Goal: Communication & Community: Answer question/provide support

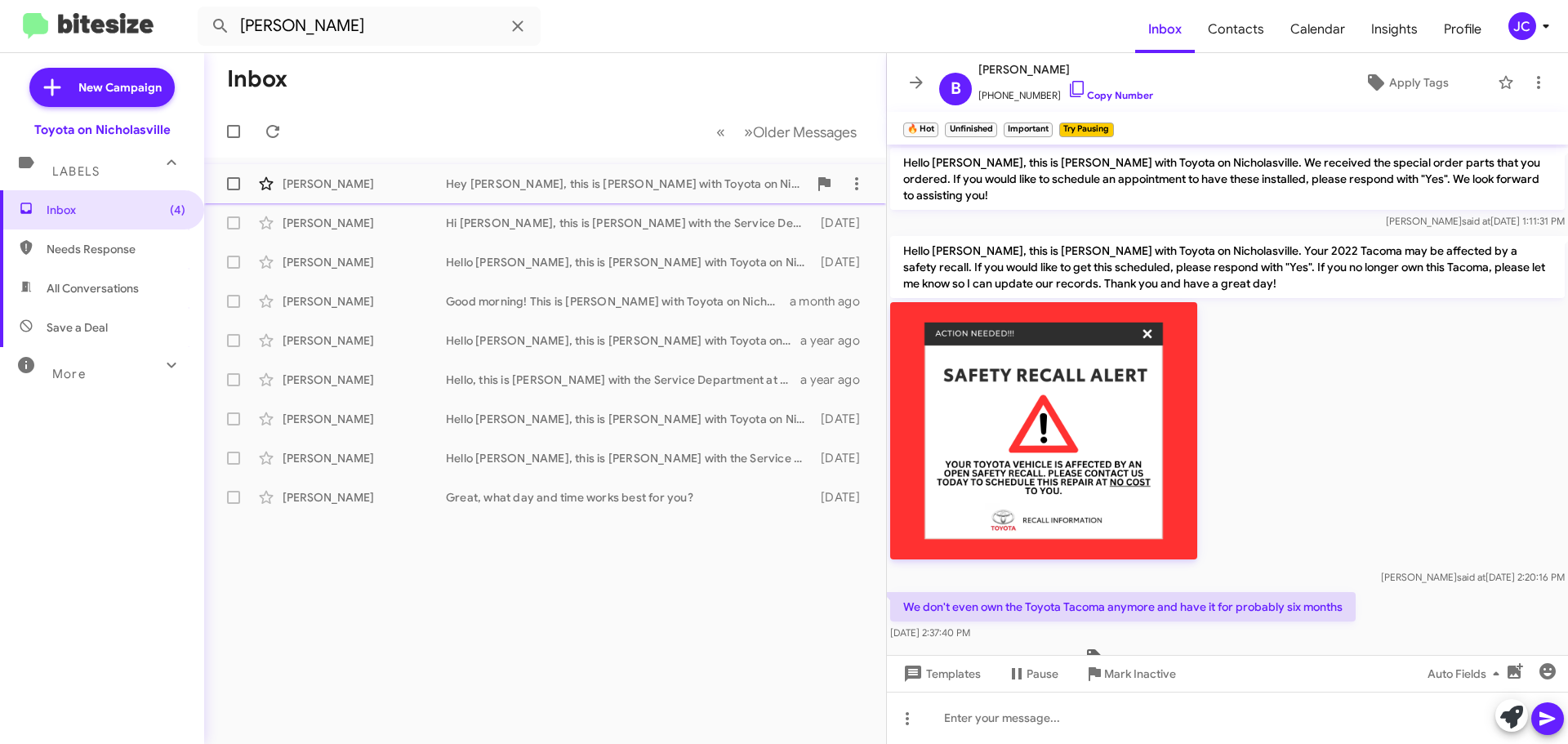
scroll to position [2085, 0]
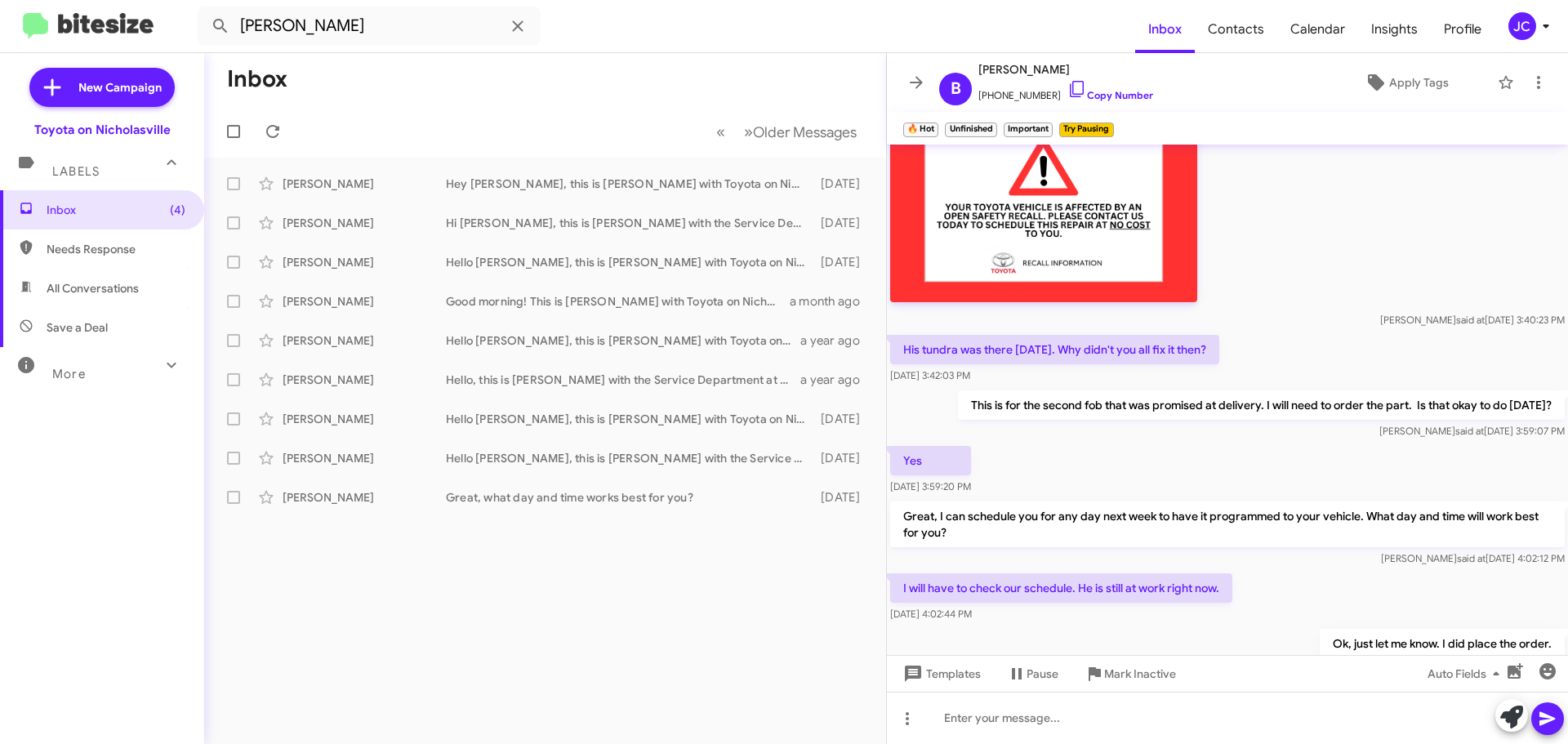
click at [302, 24] on input "[PERSON_NAME]" at bounding box center [369, 25] width 343 height 39
drag, startPoint x: 213, startPoint y: 8, endPoint x: 60, endPoint y: -23, distance: 156.1
click at [60, 0] on html "[PERSON_NAME] Inbox Contacts Calendar Insights Profile JC New Campaign Toyota o…" at bounding box center [784, 372] width 1568 height 744
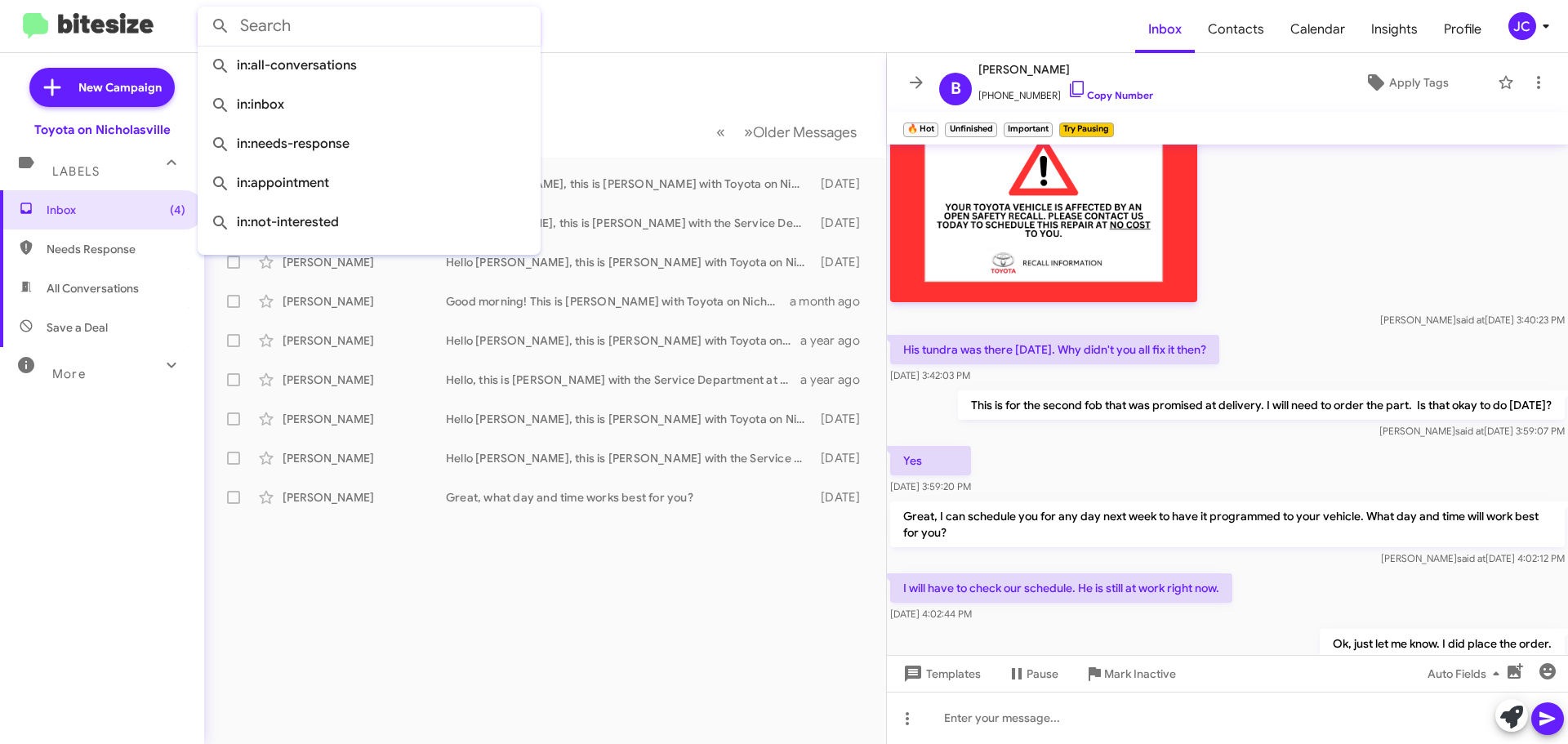
click at [204, 10] on button at bounding box center [221, 26] width 33 height 33
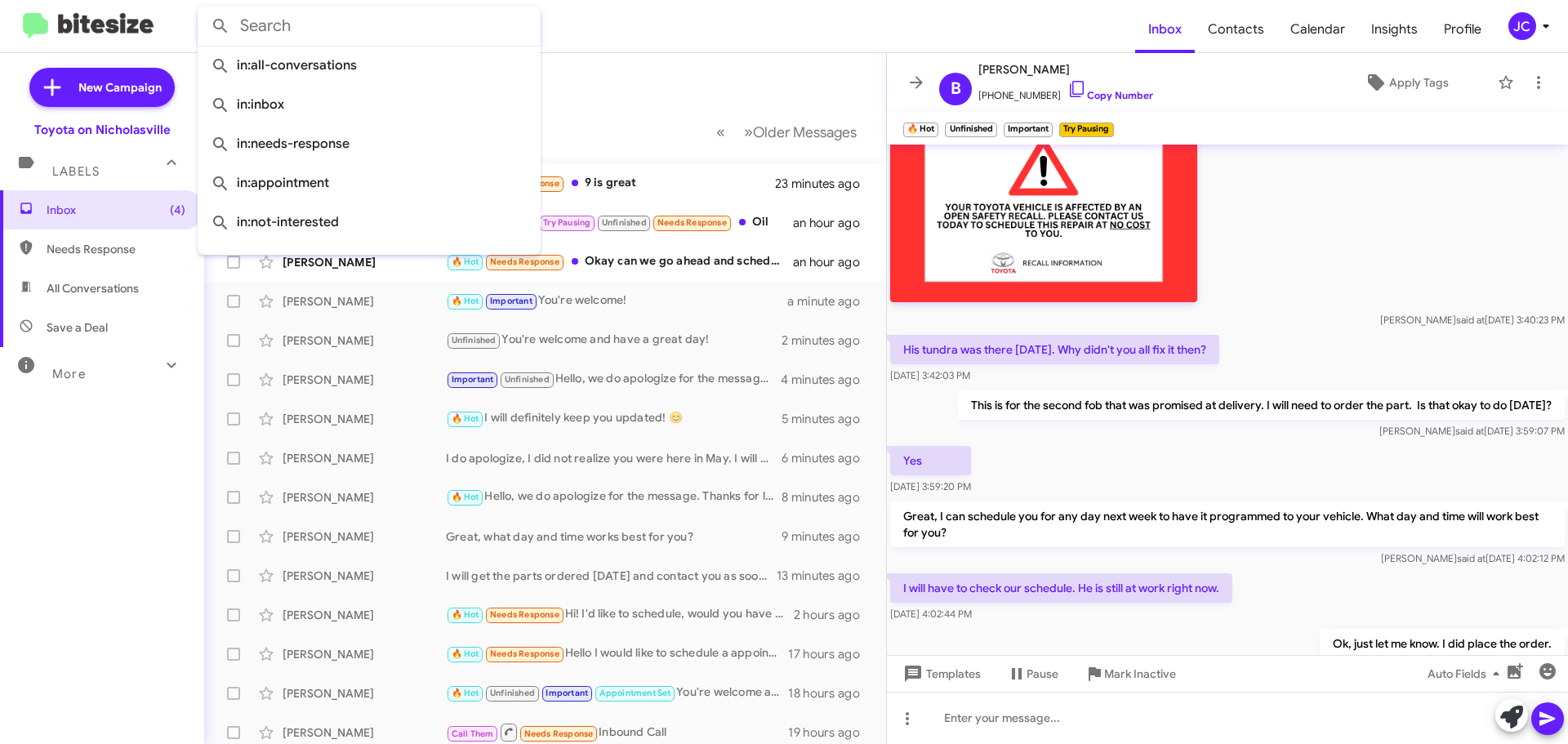
click at [635, 105] on mat-toolbar-row "Inbox" at bounding box center [545, 80] width 682 height 52
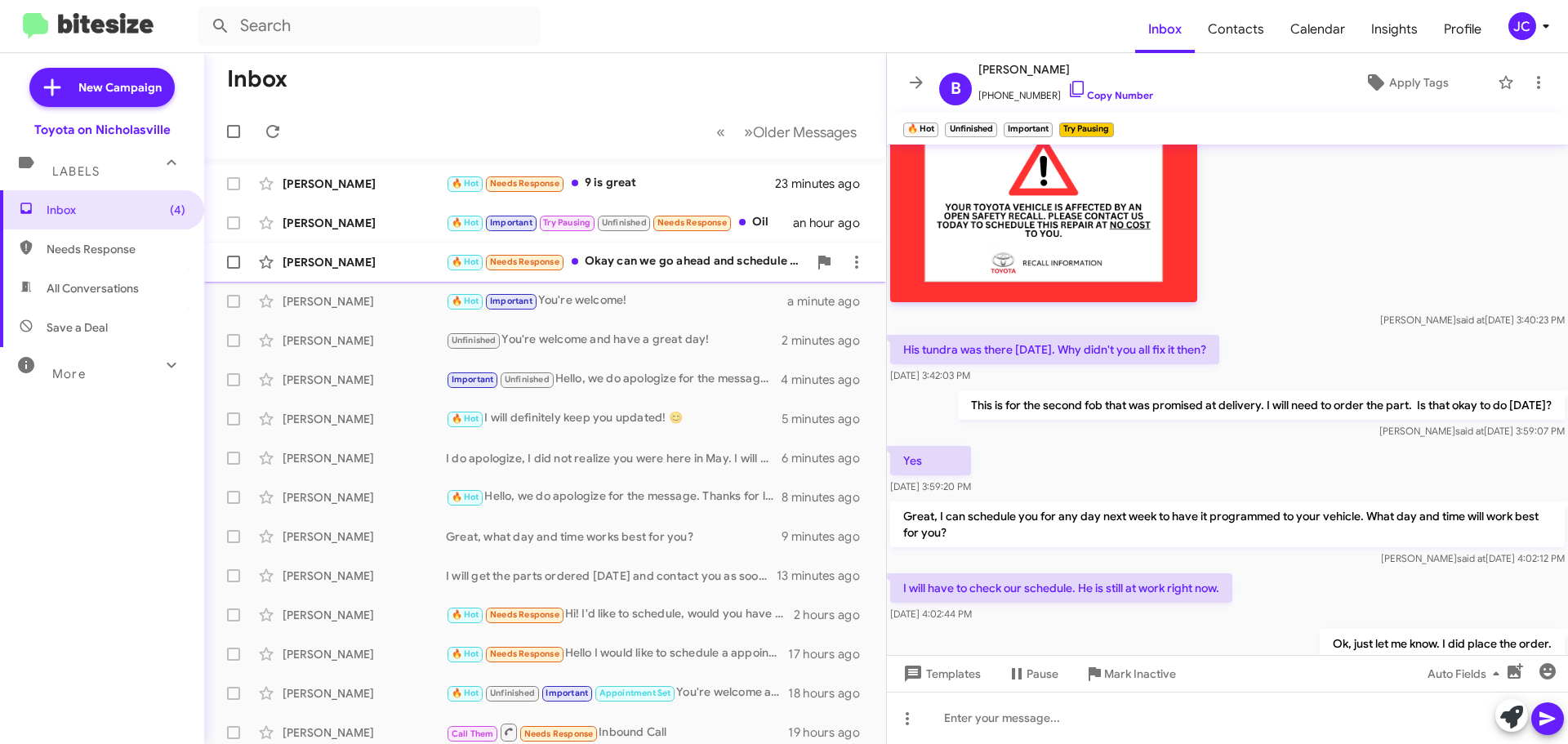
click at [373, 247] on div "[PERSON_NAME] 🔥 Hot Needs Response Okay can we go ahead and schedule that pleas…" at bounding box center [544, 262] width 656 height 33
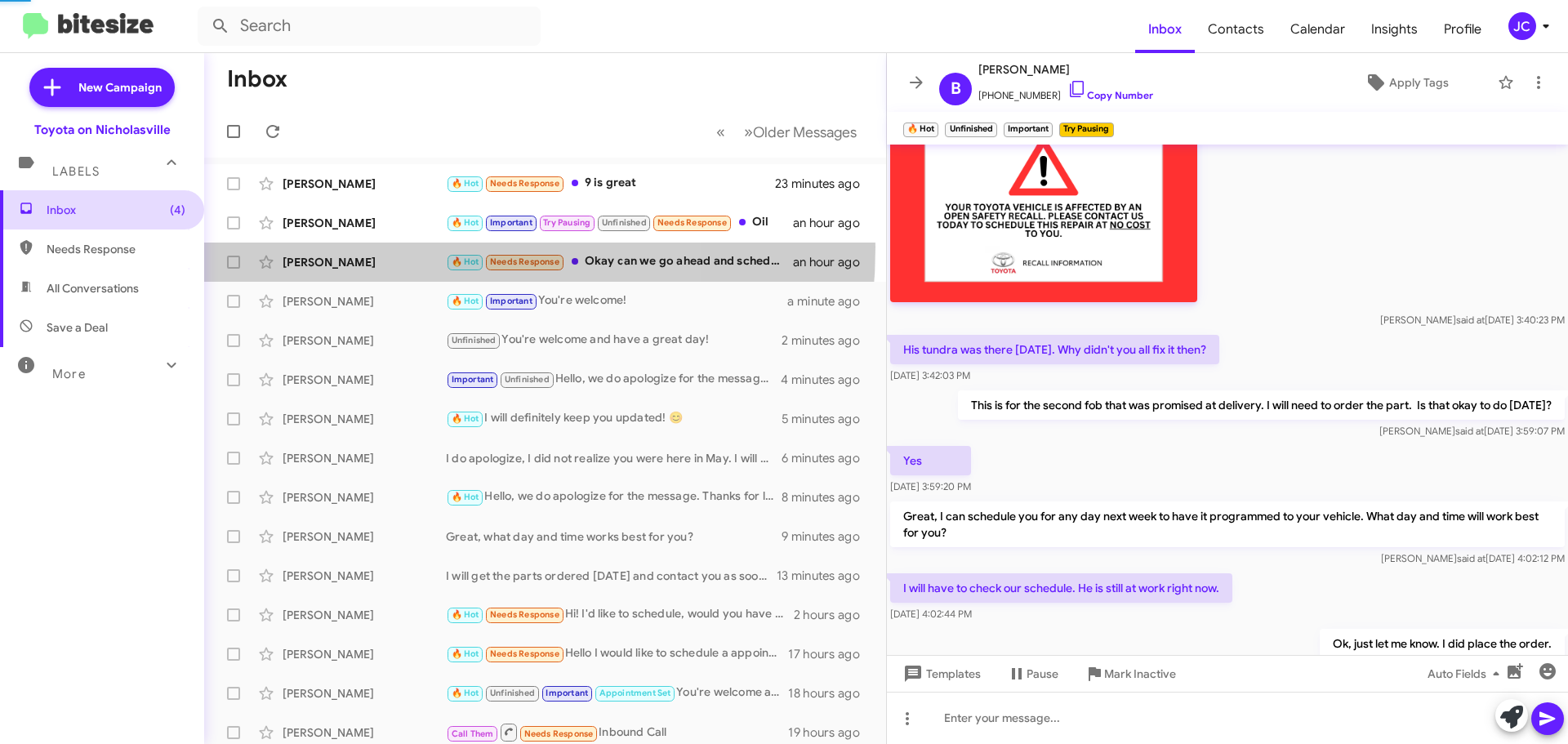
scroll to position [379, 0]
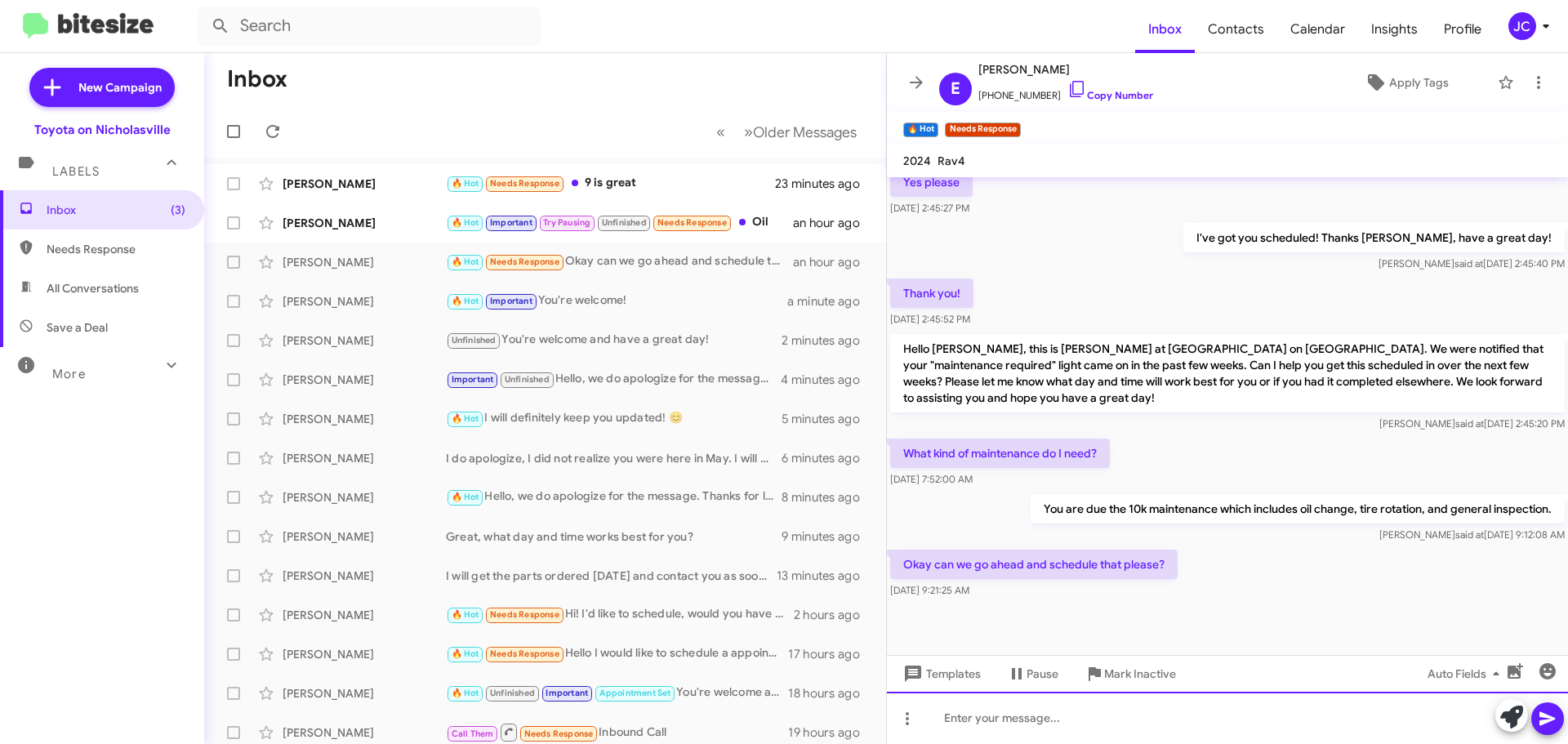
click at [970, 732] on div at bounding box center [1227, 718] width 681 height 52
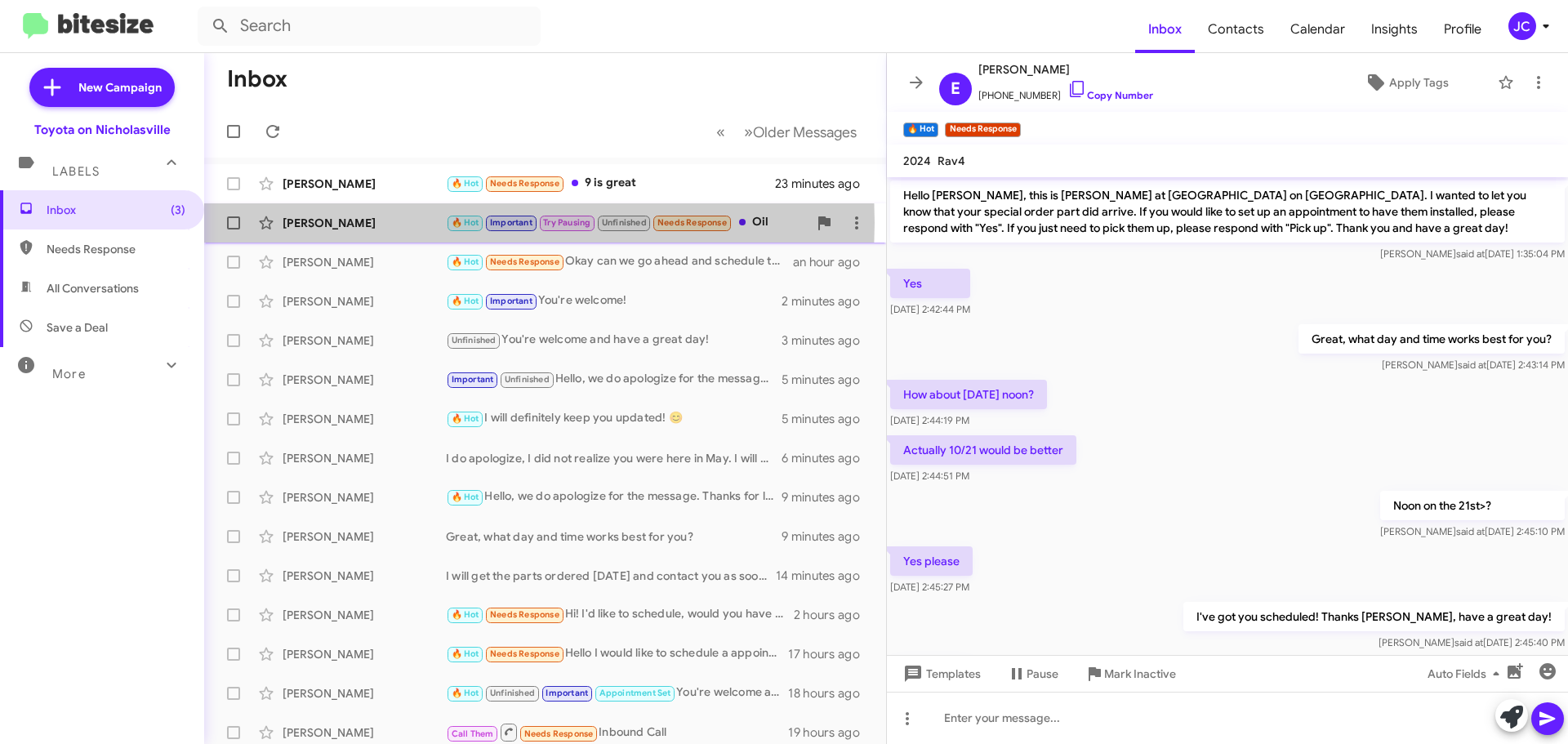
click at [362, 222] on div "[PERSON_NAME]" at bounding box center [364, 223] width 164 height 16
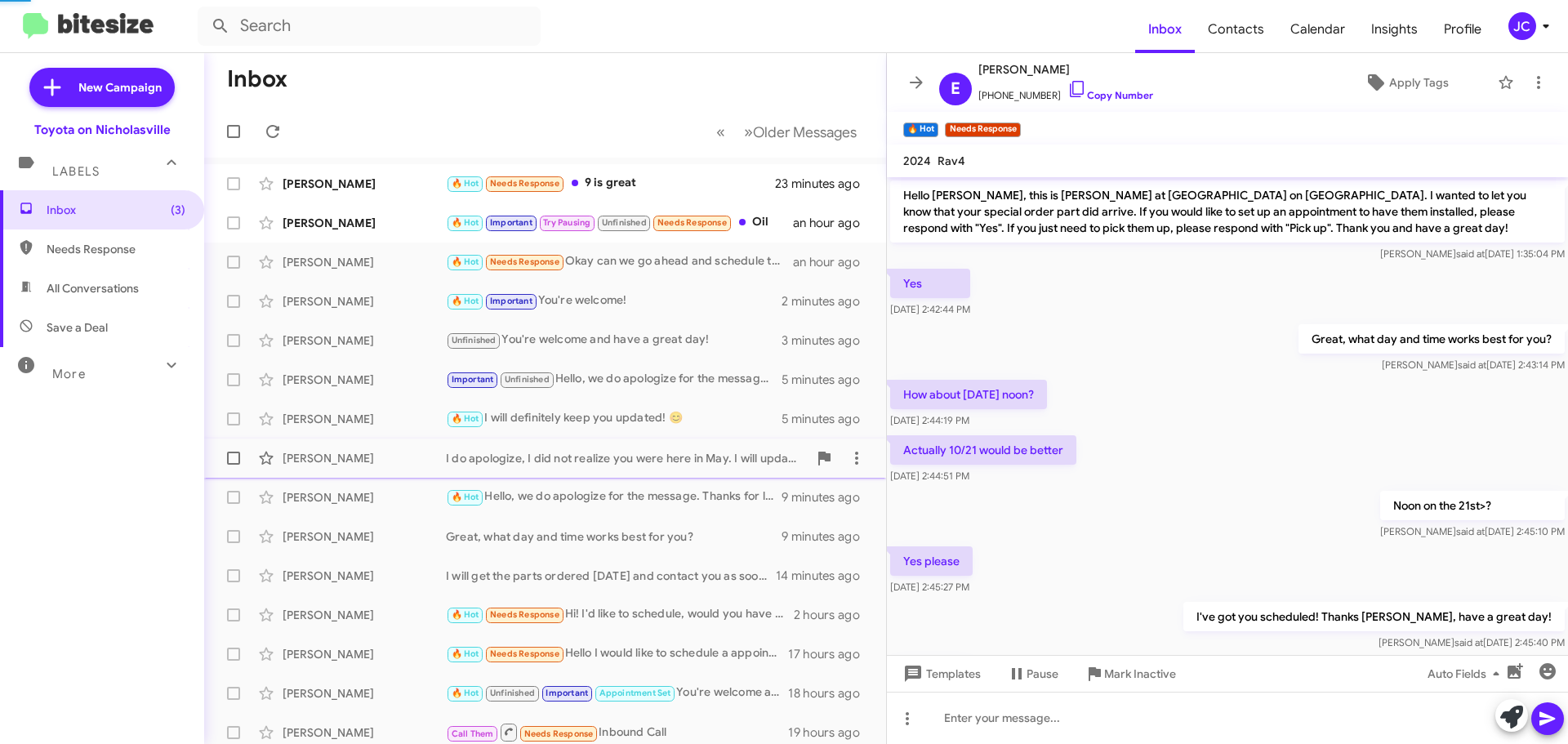
scroll to position [829, 0]
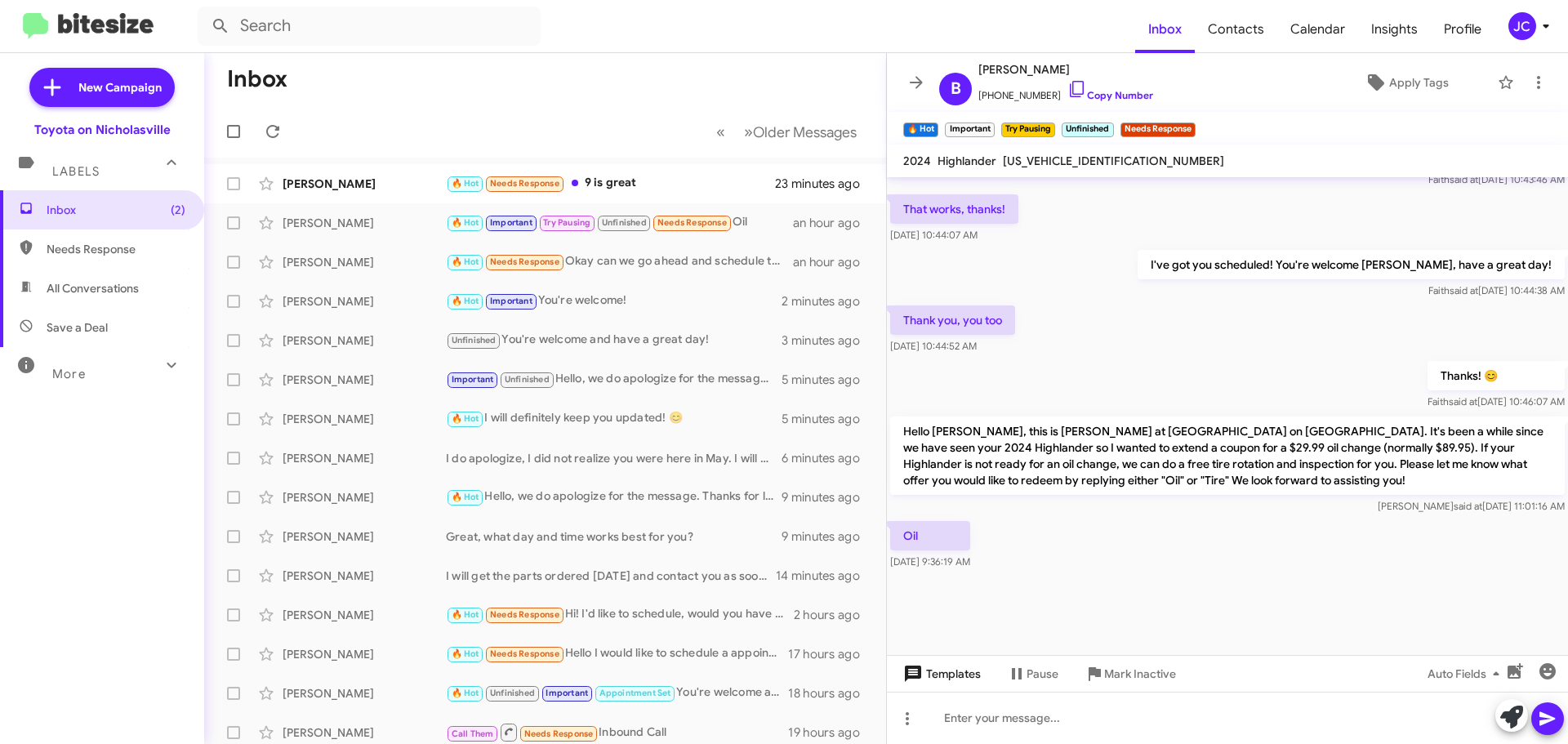
click at [961, 680] on span "Templates" at bounding box center [940, 673] width 80 height 30
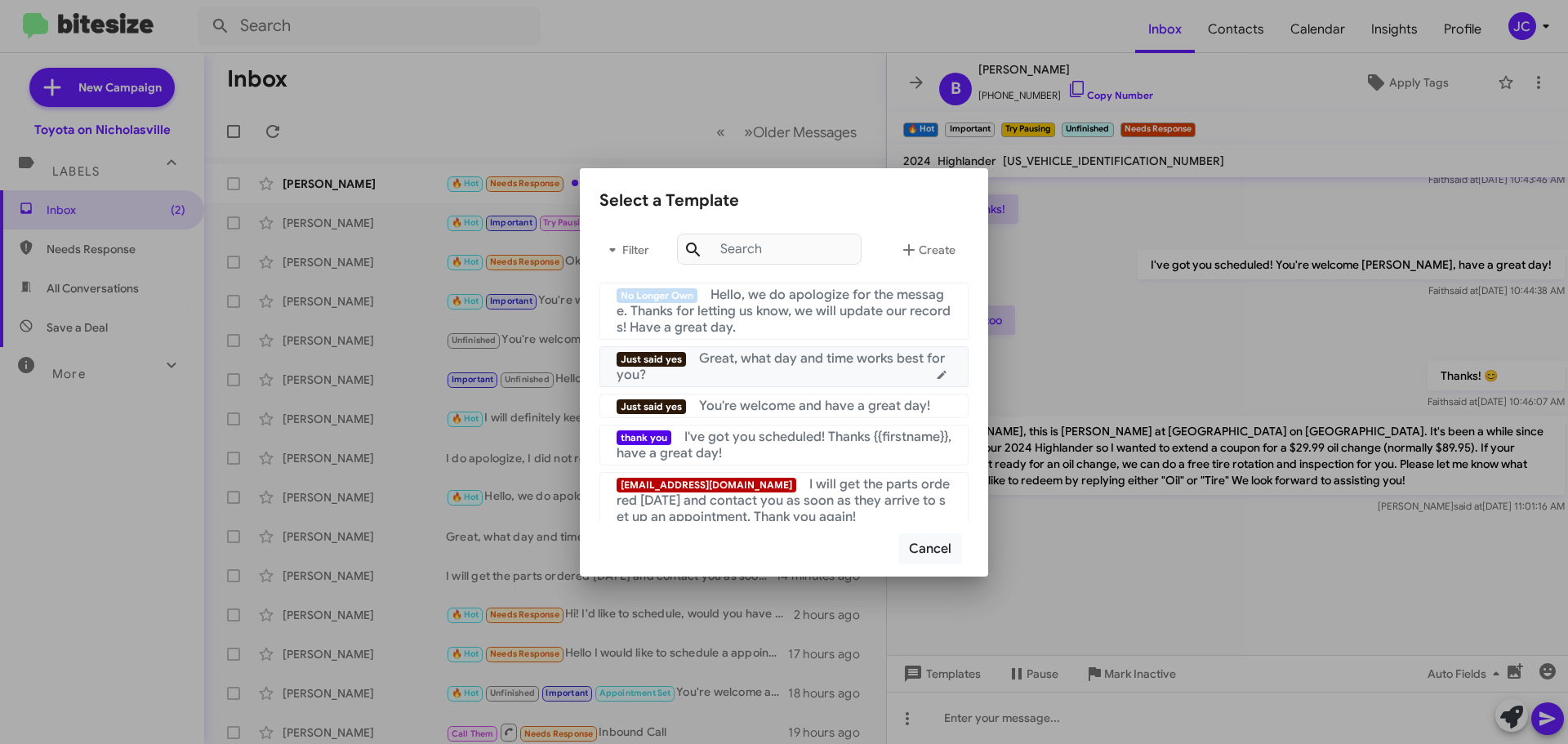
click at [777, 370] on div "Just said yes Great, what day and time works best for you?" at bounding box center [784, 367] width 335 height 33
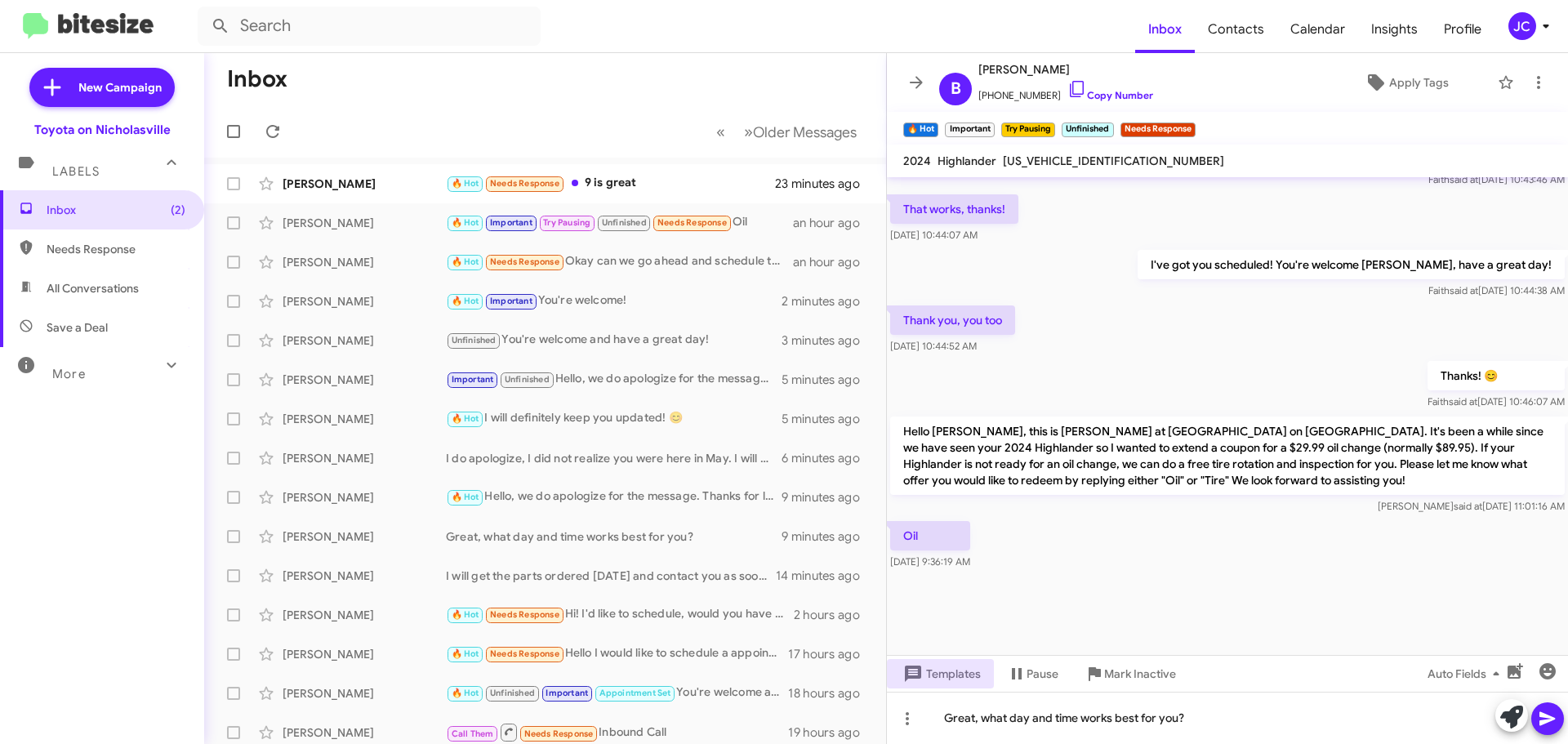
click at [1547, 719] on icon at bounding box center [1548, 719] width 20 height 20
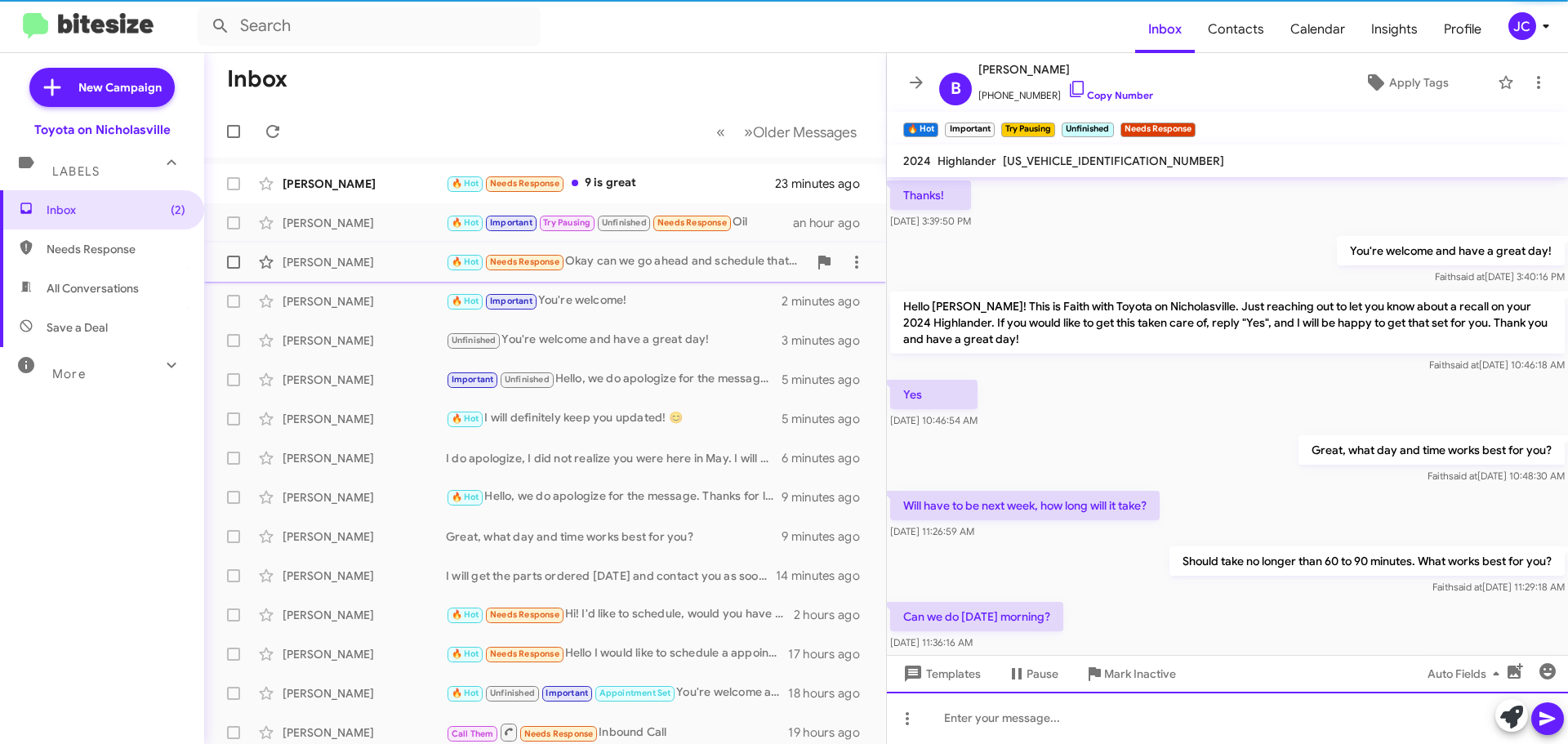
scroll to position [81, 0]
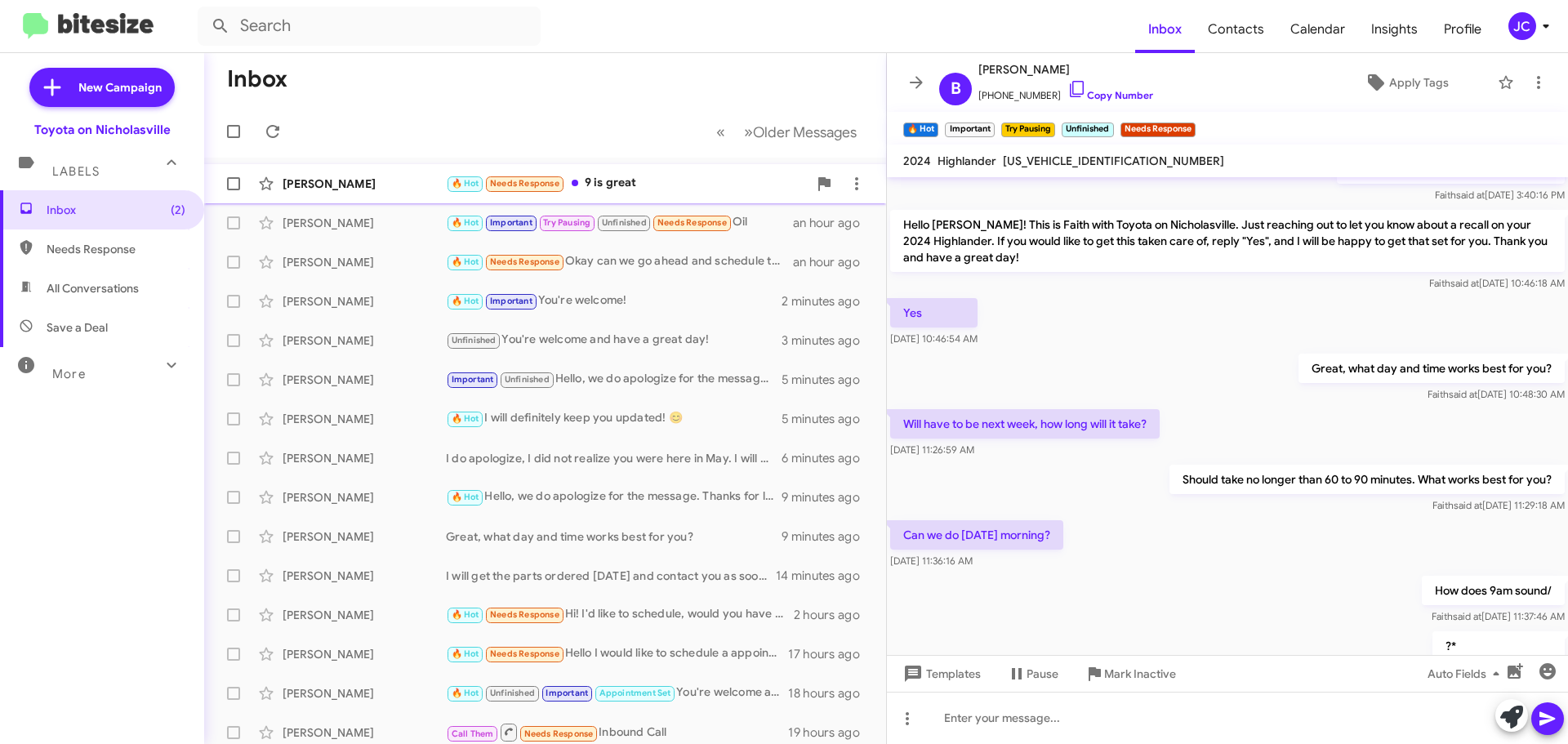
click at [364, 188] on div "[PERSON_NAME]" at bounding box center [364, 184] width 164 height 16
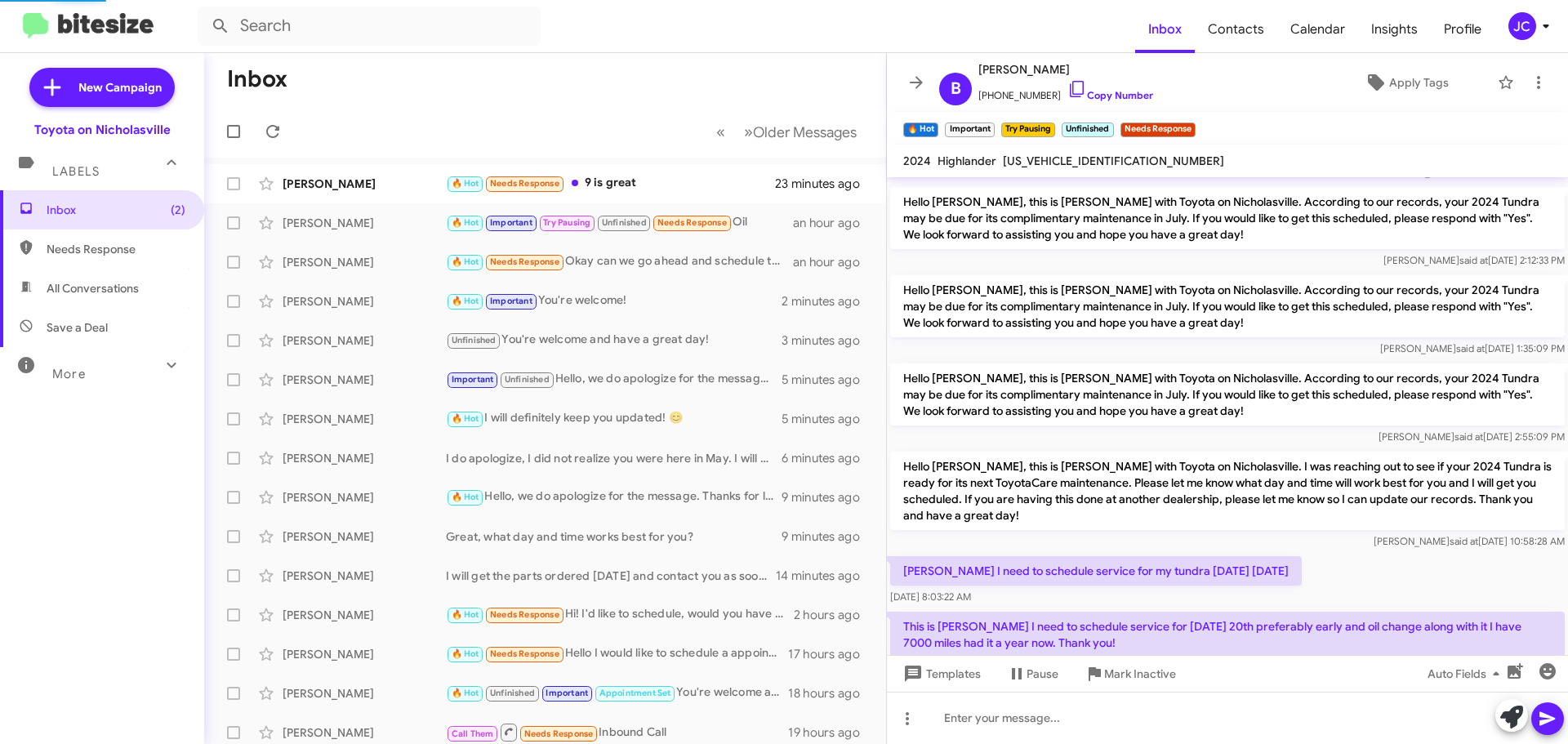
scroll to position [374, 0]
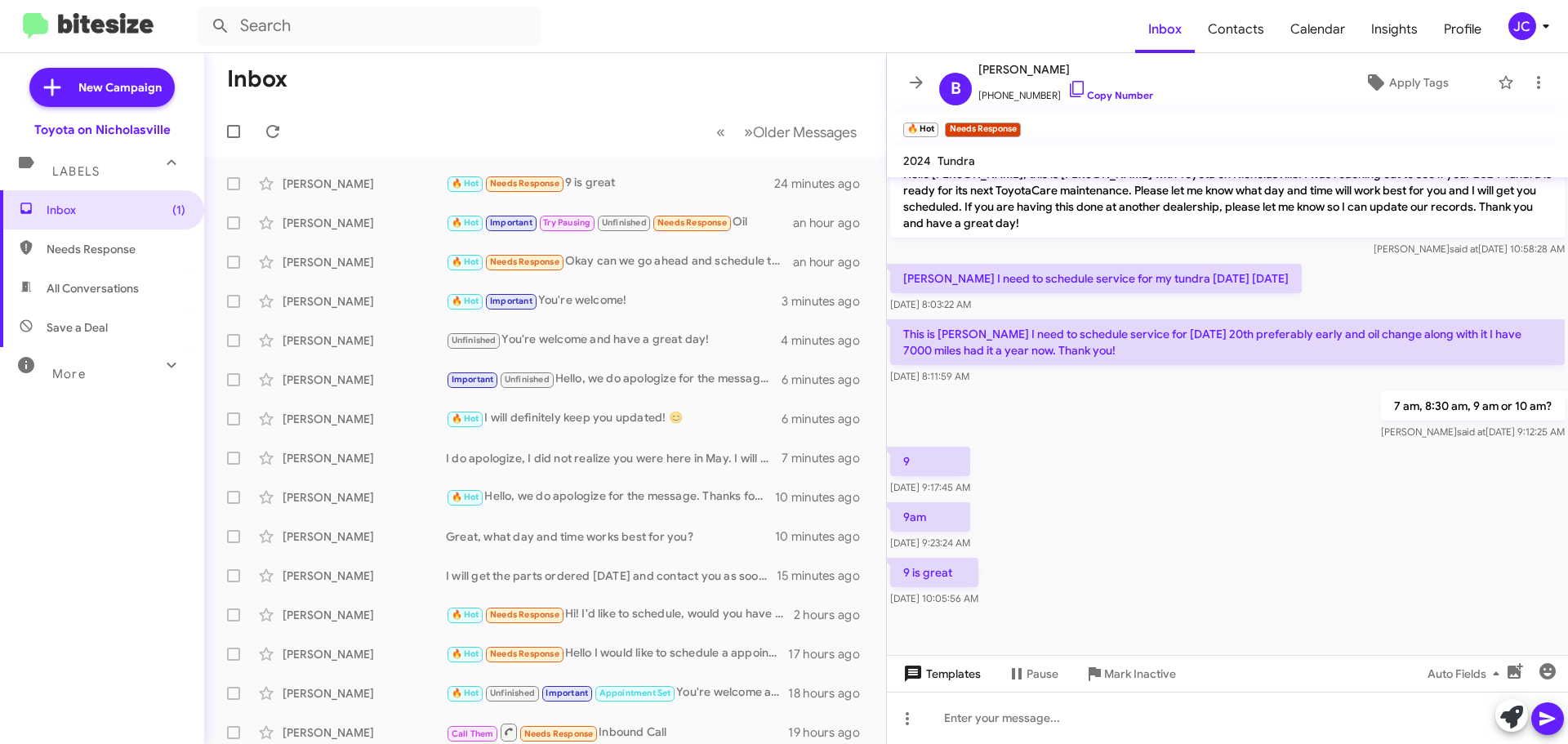
click at [951, 671] on span "Templates" at bounding box center [940, 673] width 80 height 30
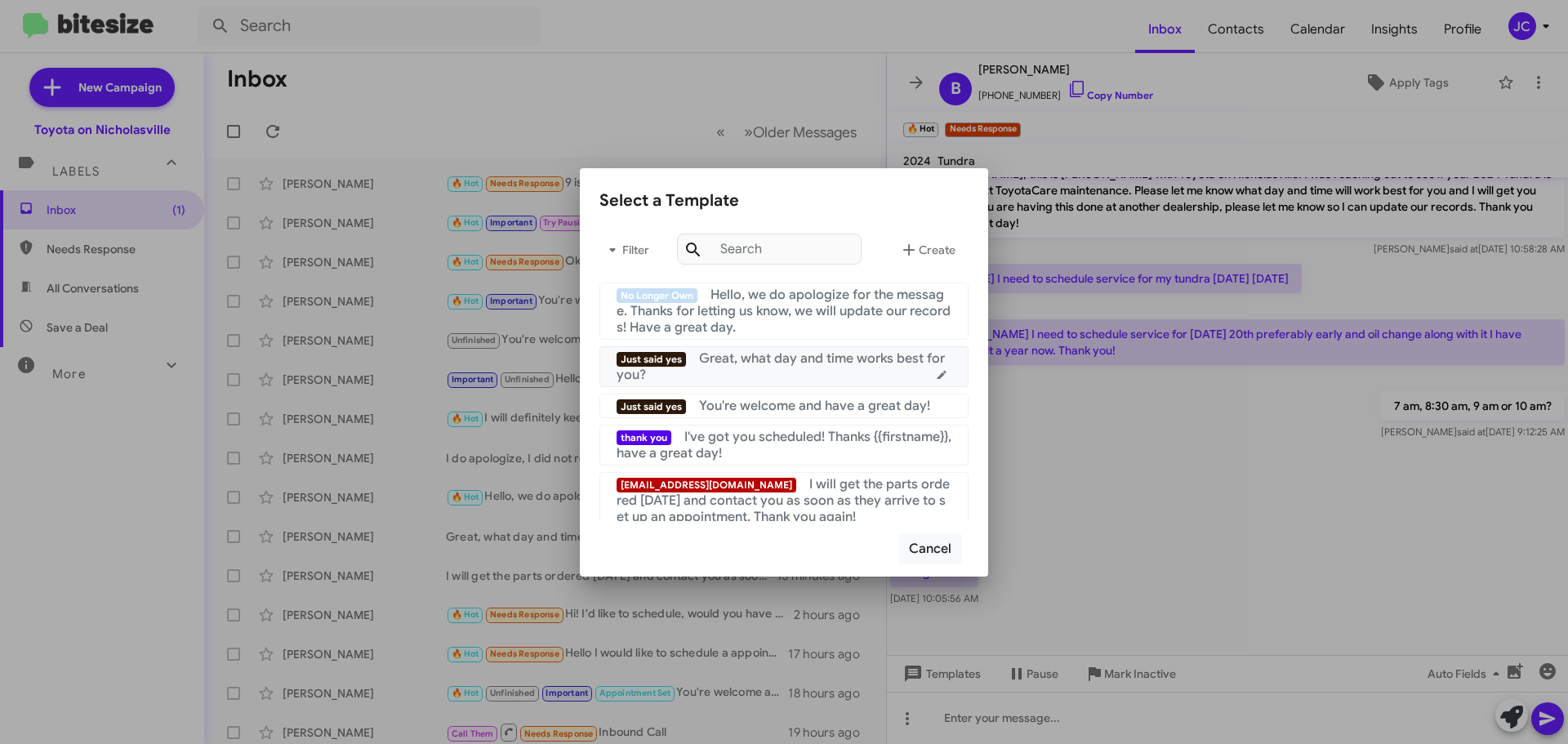
click at [773, 371] on div "Just said yes Great, what day and time works best for you?" at bounding box center [784, 367] width 335 height 33
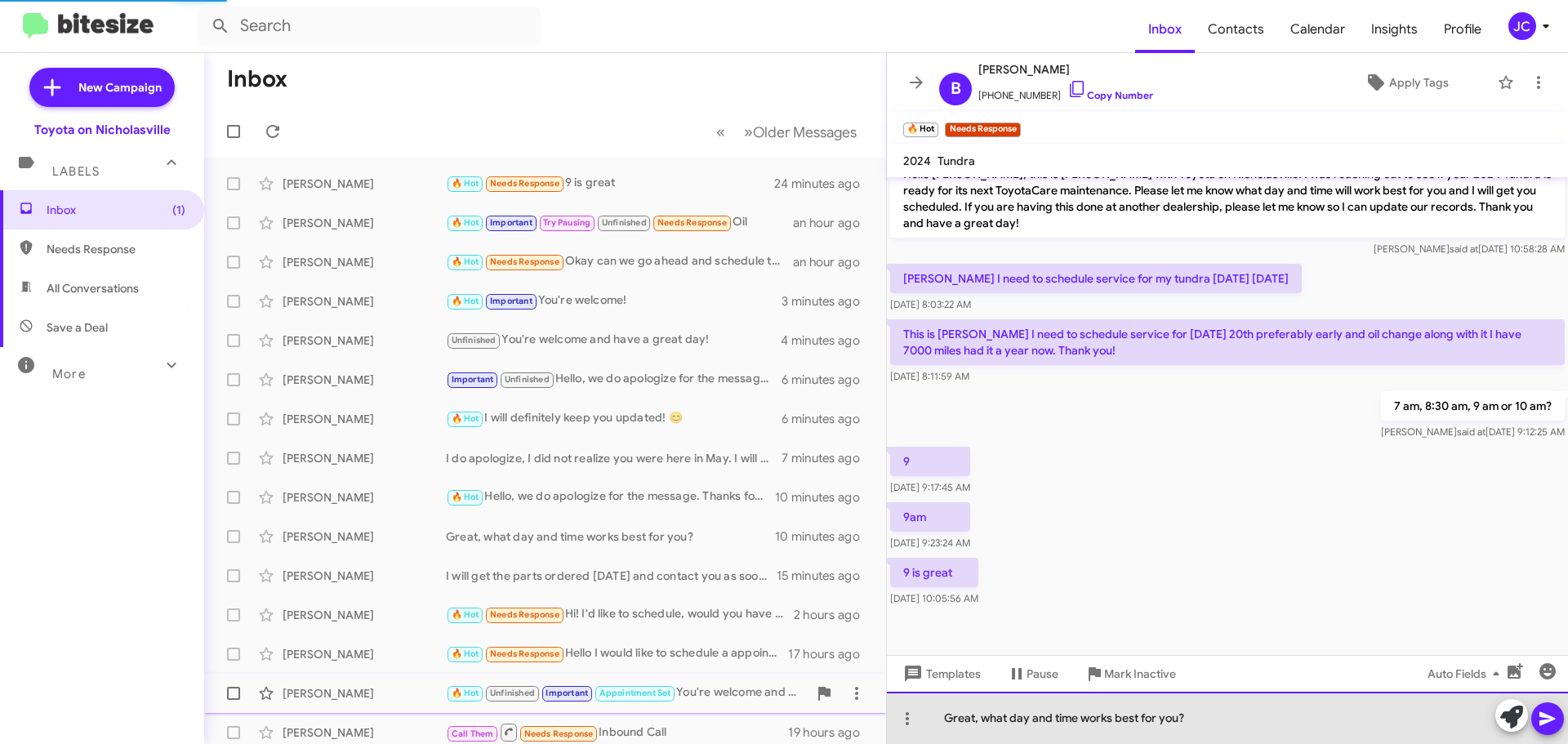
drag, startPoint x: 1196, startPoint y: 711, endPoint x: 670, endPoint y: 697, distance: 526.2
click at [676, 697] on div "Inbox « Previous » Next Older Messages [PERSON_NAME] 🔥 Hot Needs Response 9 is …" at bounding box center [886, 399] width 1365 height 691
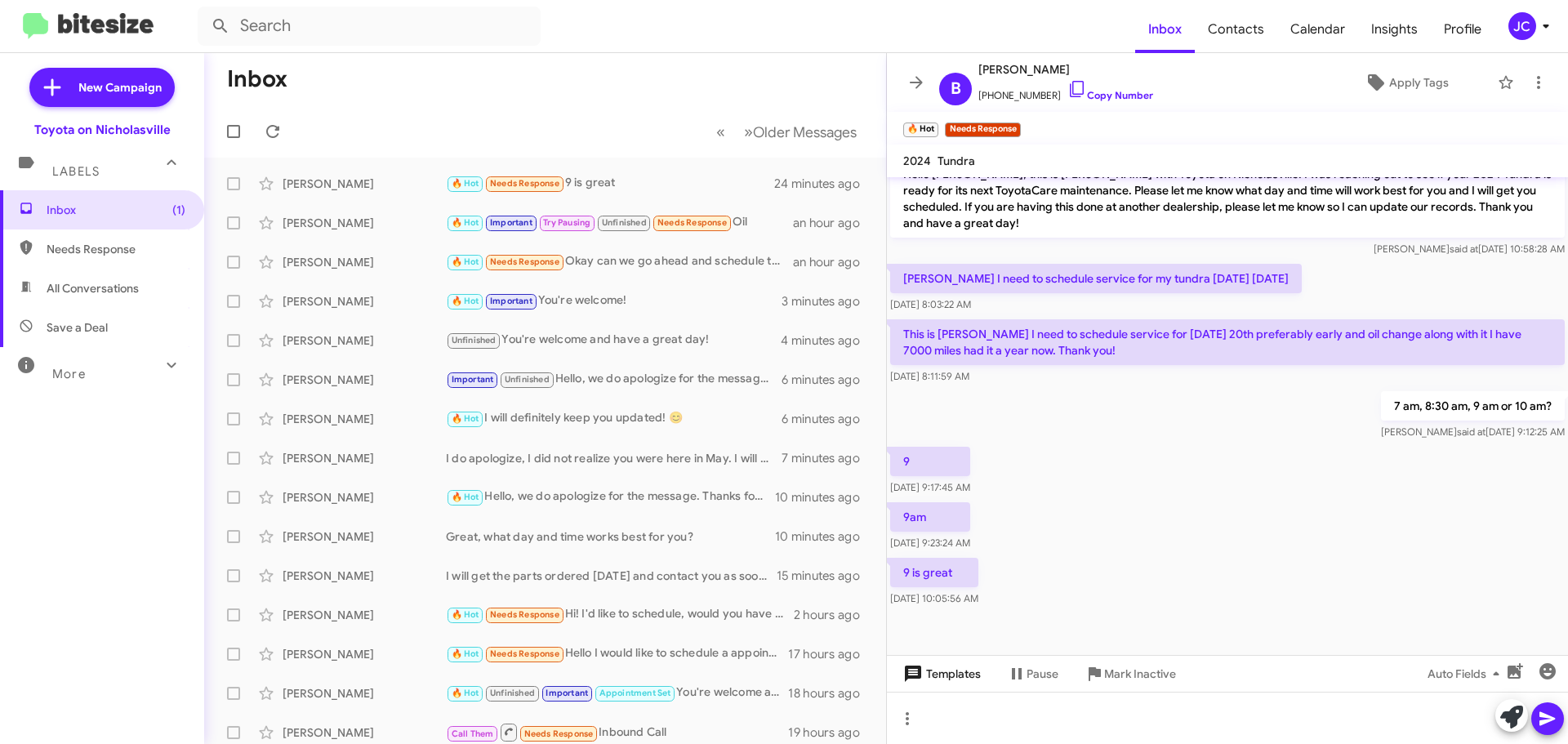
click at [957, 675] on span "Templates" at bounding box center [940, 673] width 80 height 30
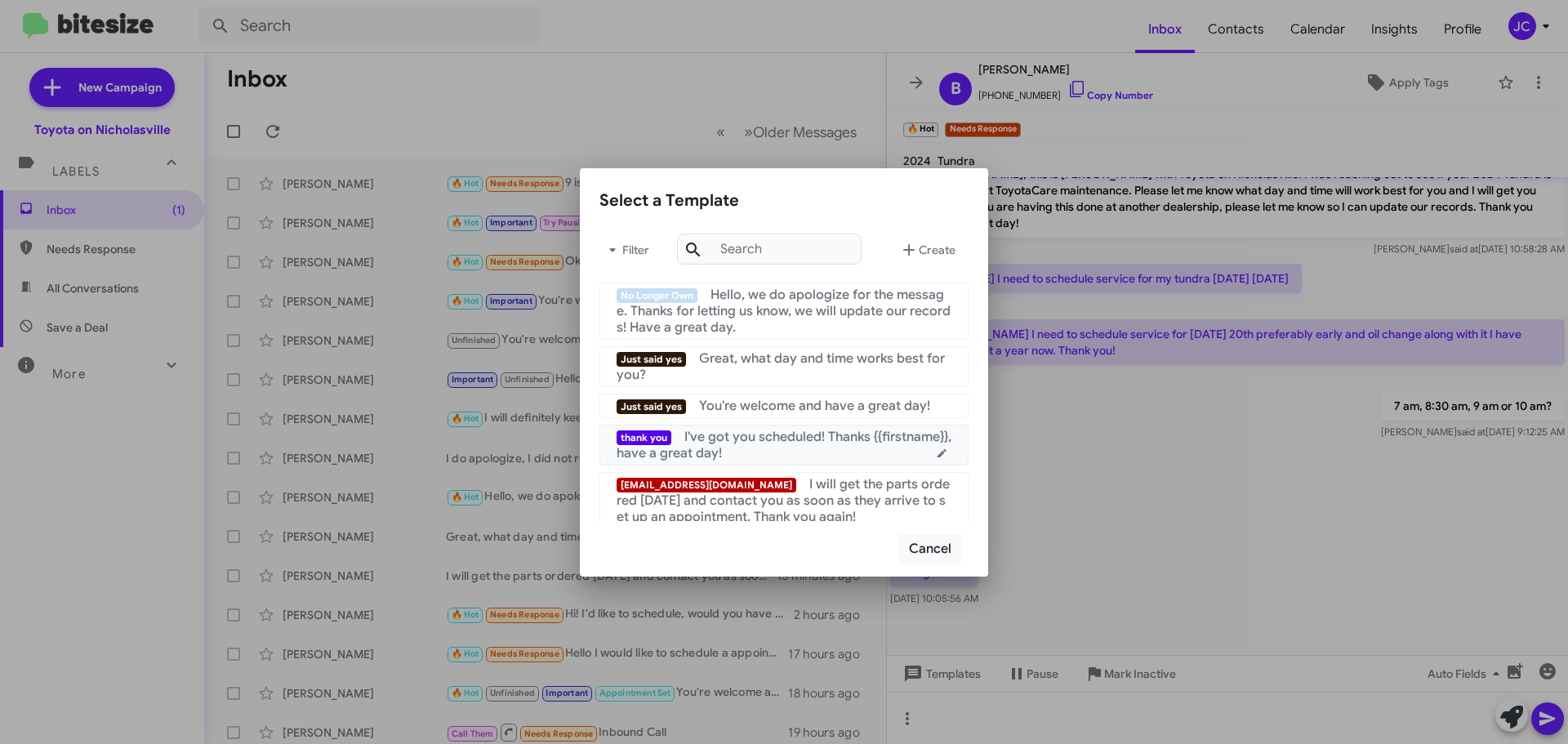
click at [765, 453] on div "thank you I've got you scheduled! Thanks {{firstname}}, have a great day!" at bounding box center [784, 445] width 335 height 33
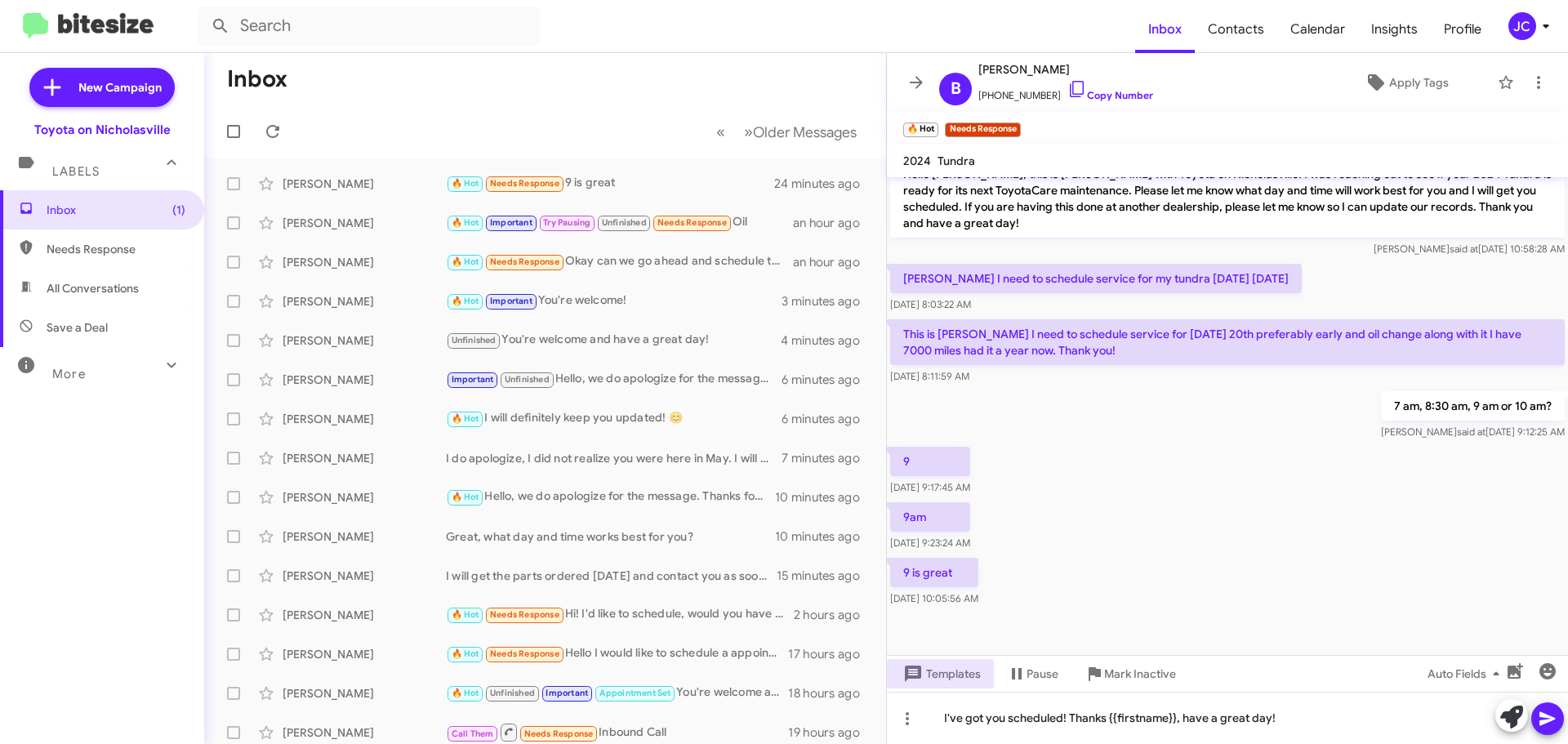
click at [1552, 717] on icon at bounding box center [1547, 719] width 15 height 14
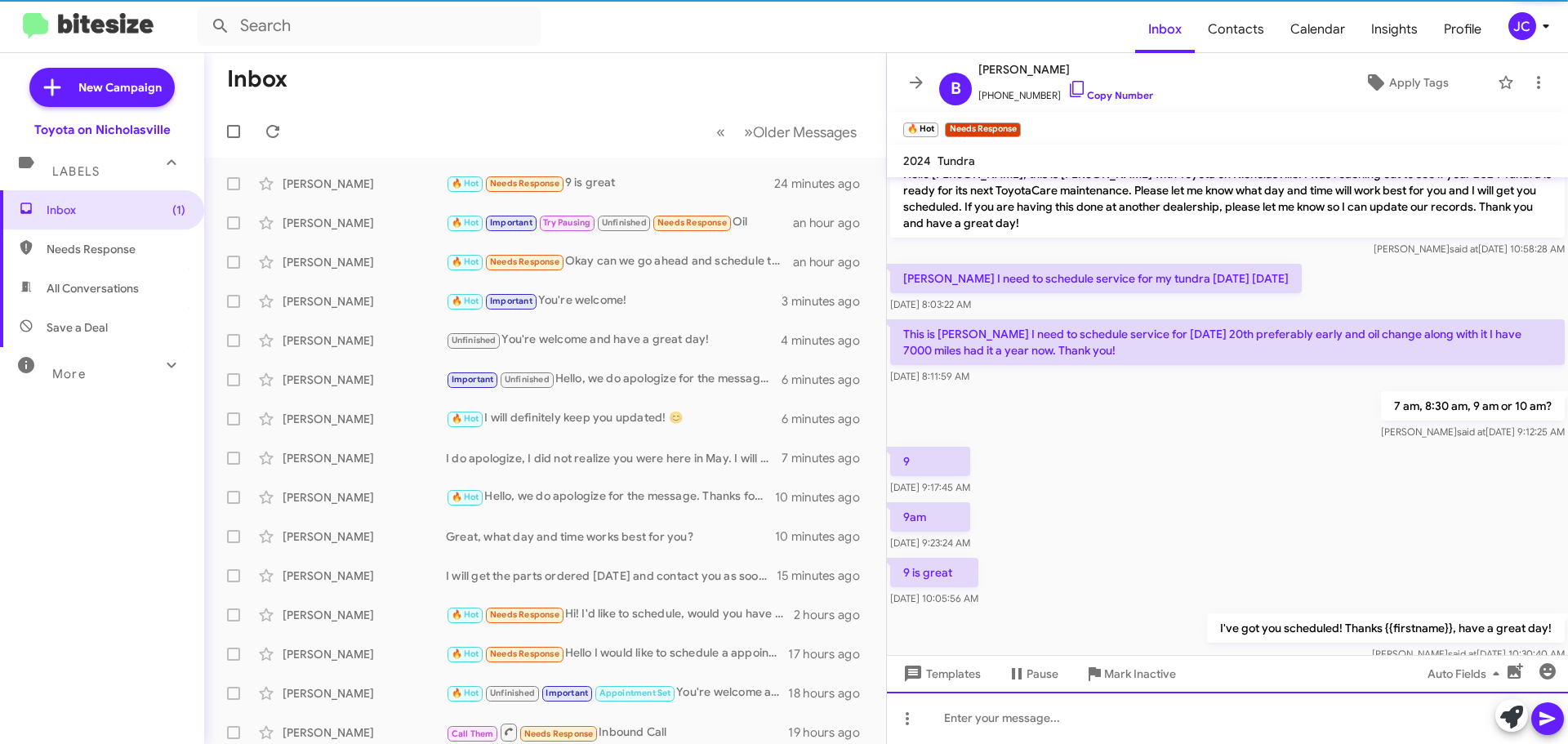
scroll to position [0, 0]
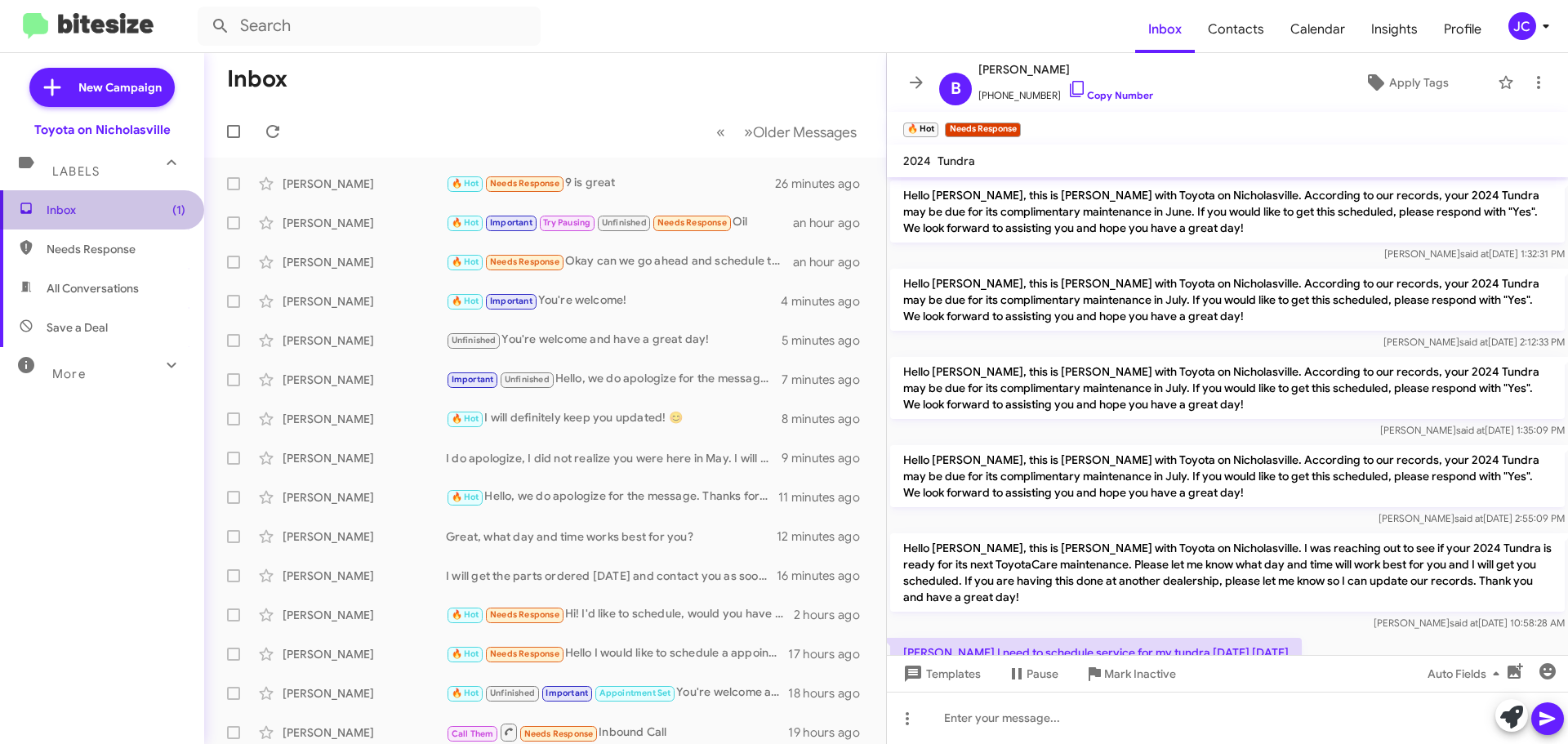
click at [147, 202] on span "Inbox (1)" at bounding box center [116, 210] width 139 height 16
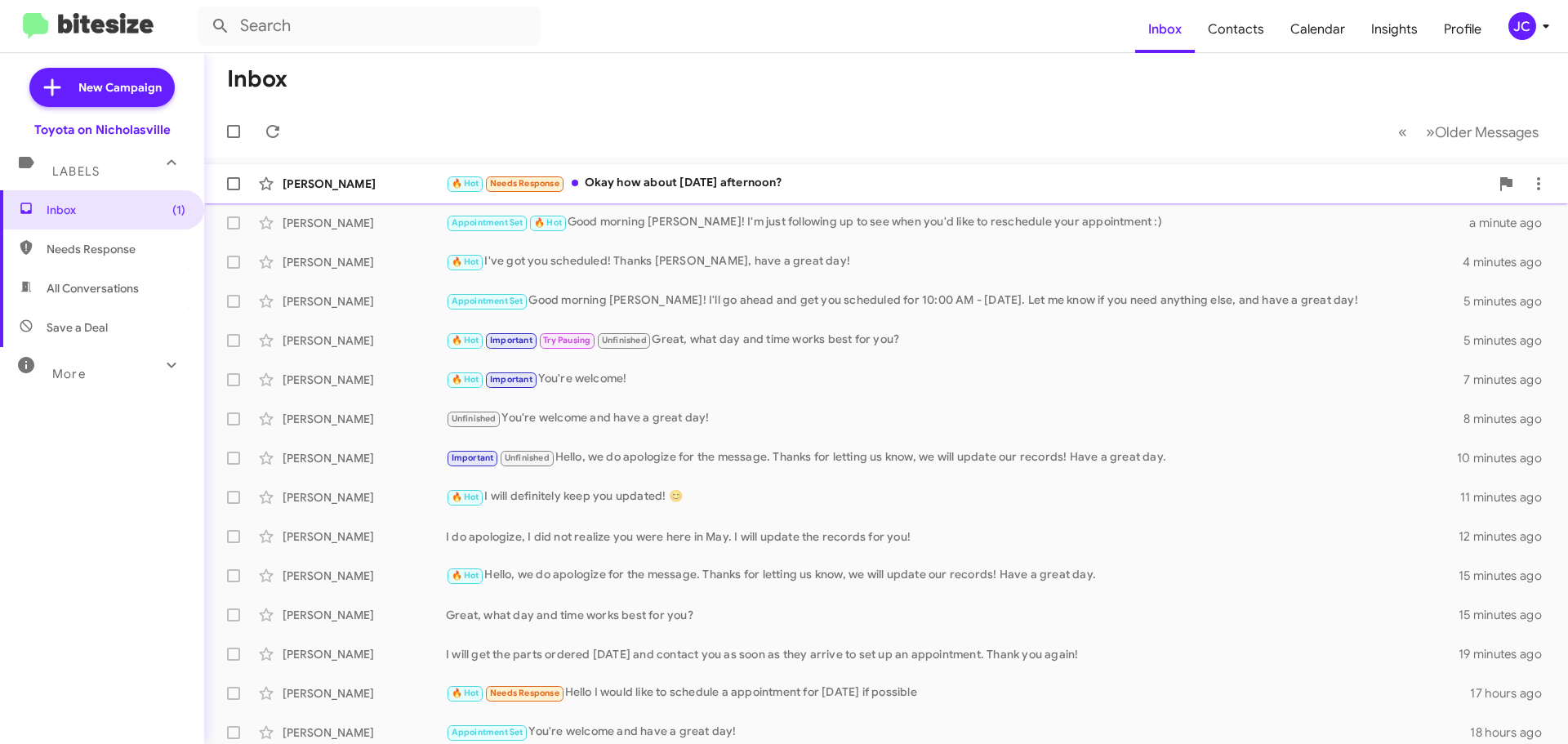
click at [353, 178] on div "[PERSON_NAME]" at bounding box center [364, 184] width 164 height 16
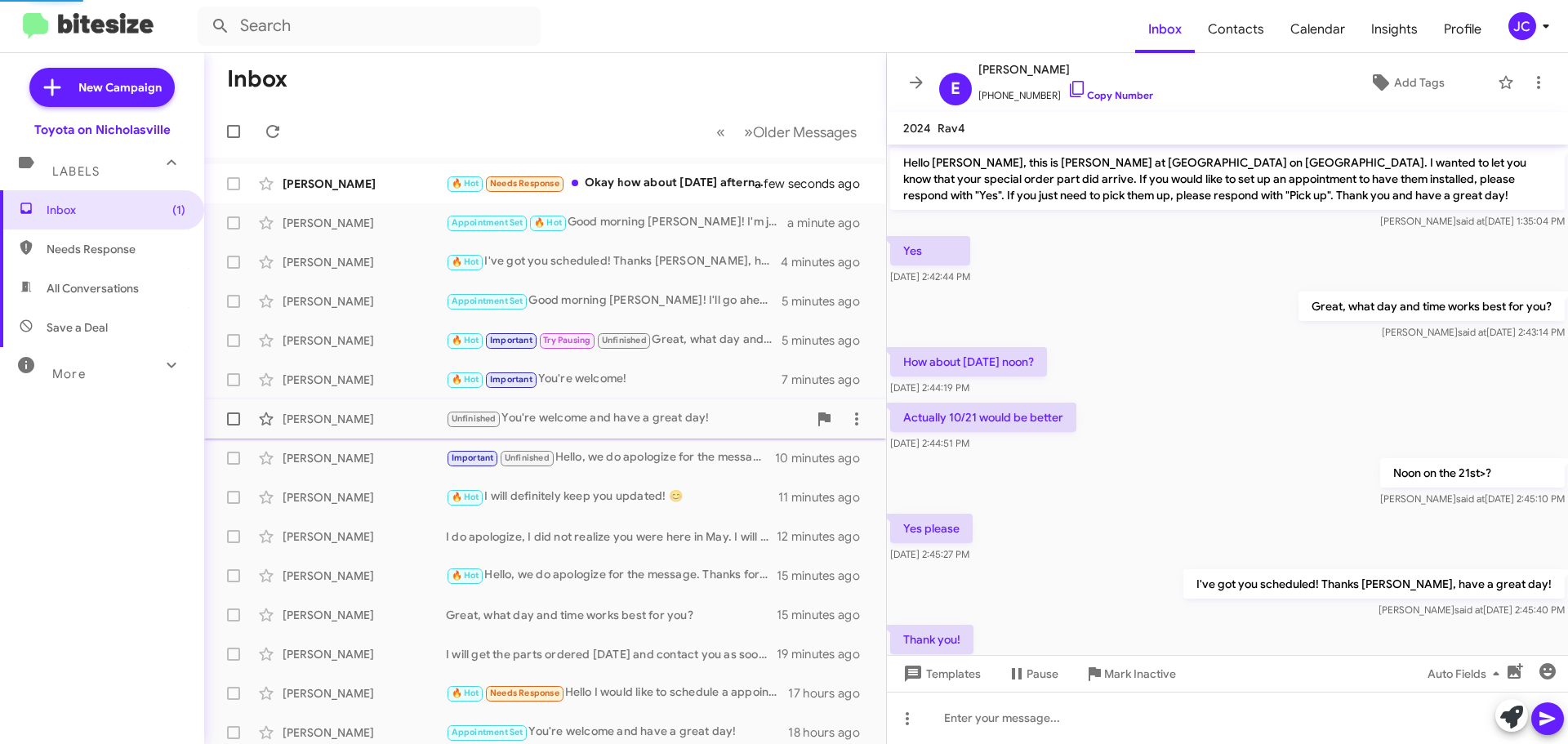
scroll to position [433, 0]
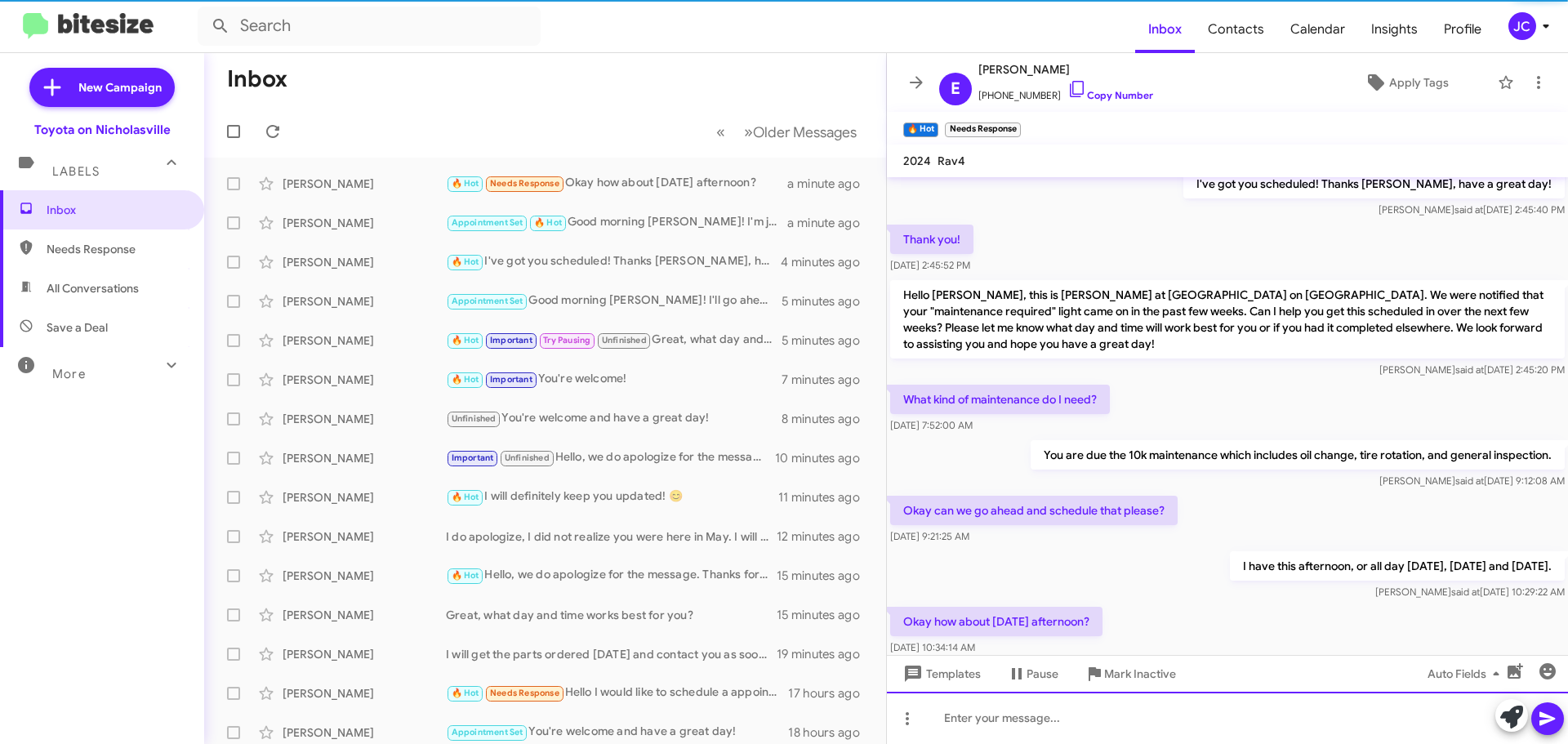
click at [987, 730] on div at bounding box center [1227, 718] width 681 height 52
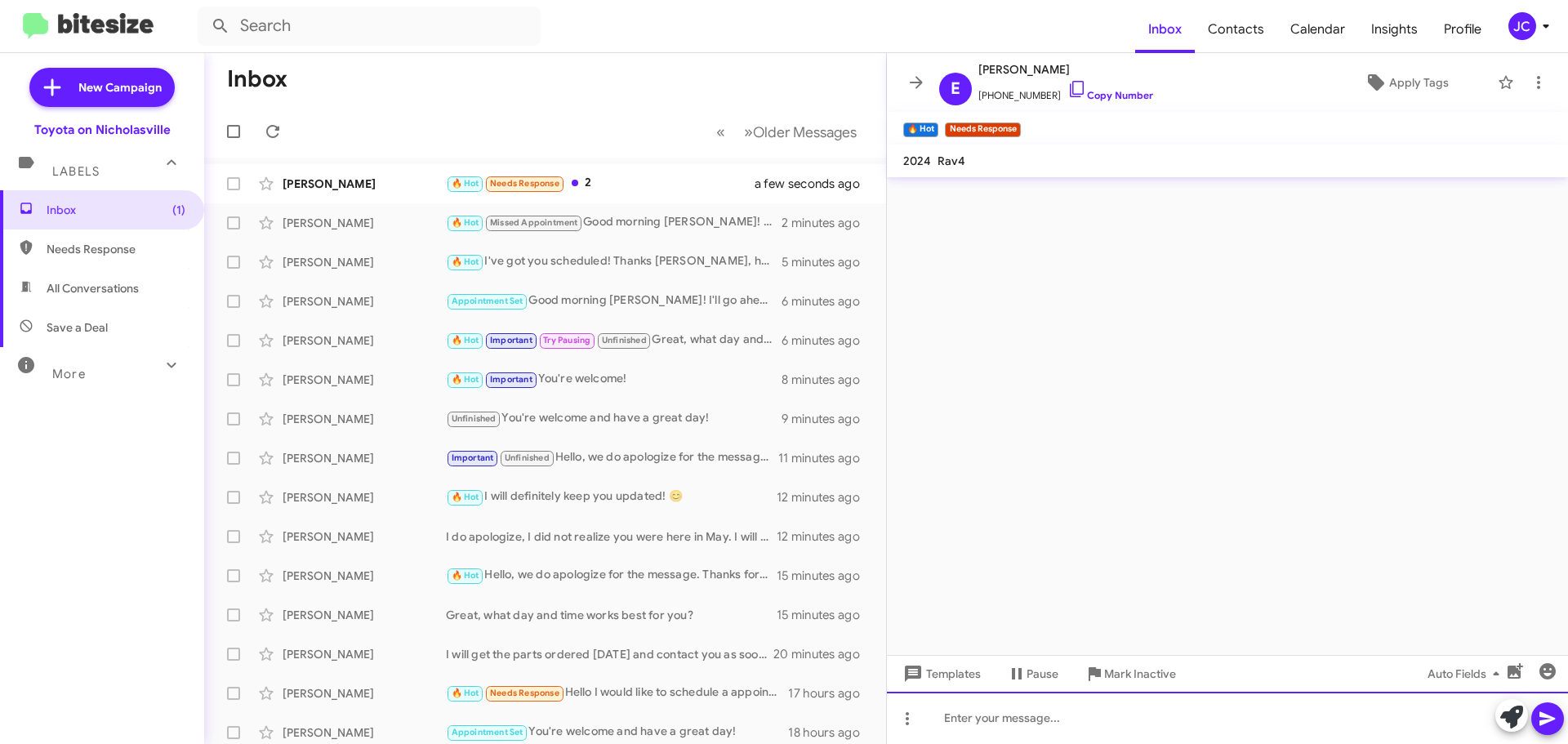
scroll to position [0, 0]
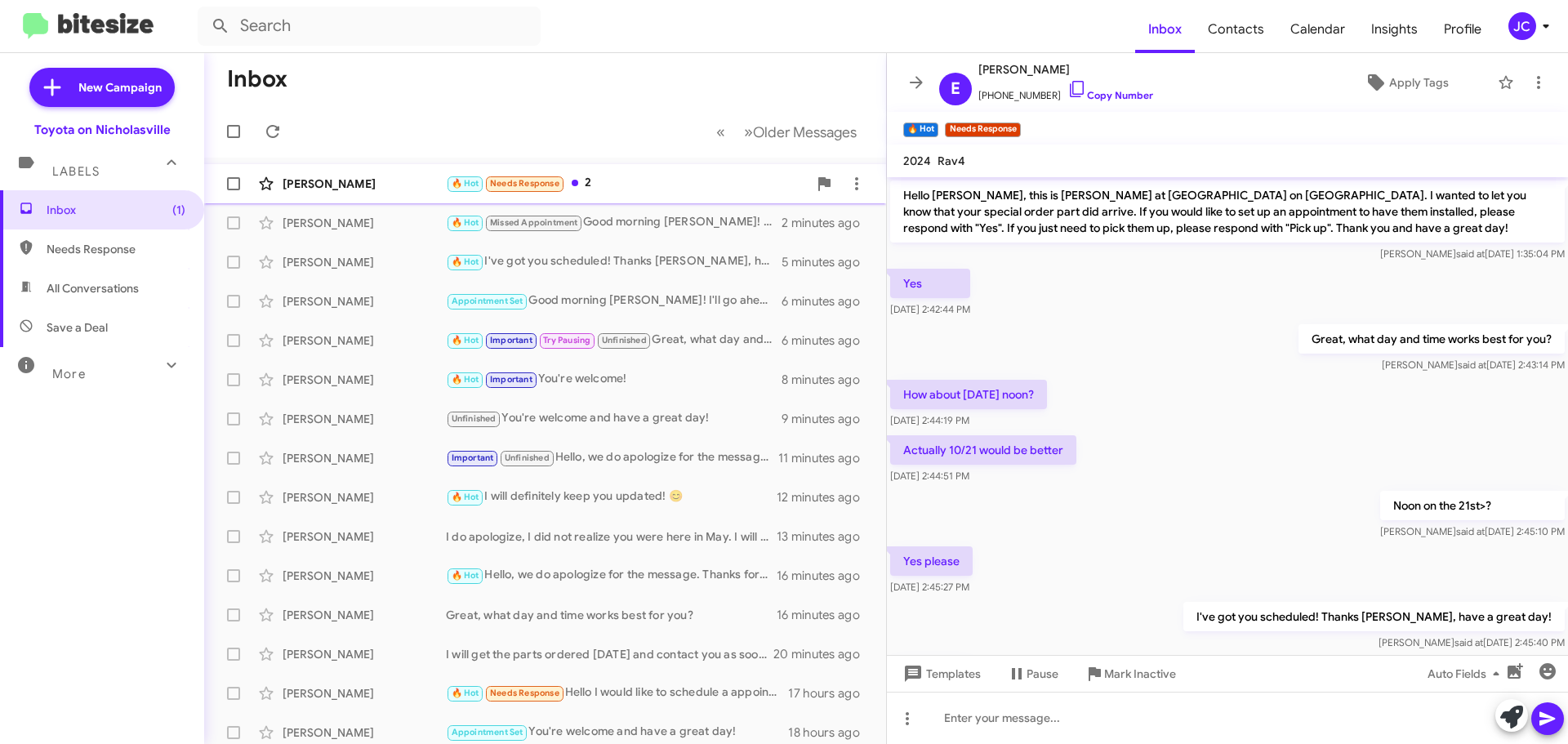
drag, startPoint x: 334, startPoint y: 190, endPoint x: 279, endPoint y: 176, distance: 56.8
click at [334, 190] on div "[PERSON_NAME]" at bounding box center [364, 184] width 164 height 16
